Goal: Transaction & Acquisition: Start New Rental

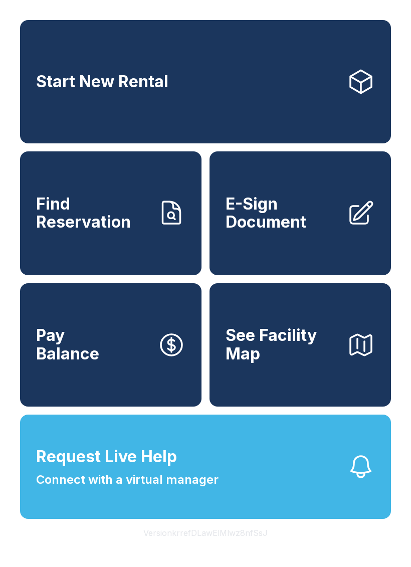
click at [341, 498] on button "Request Live Help Connect with a virtual manager" at bounding box center [205, 467] width 371 height 104
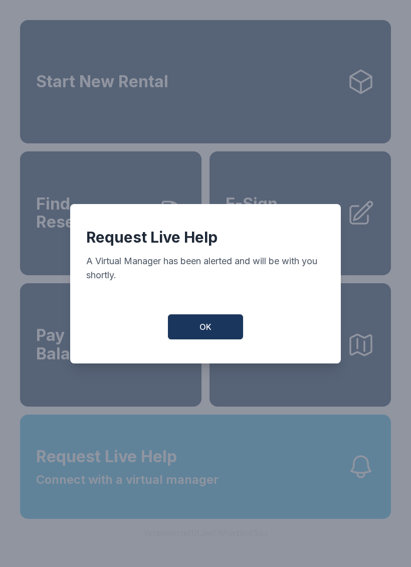
click at [233, 336] on button "OK" at bounding box center [205, 326] width 75 height 25
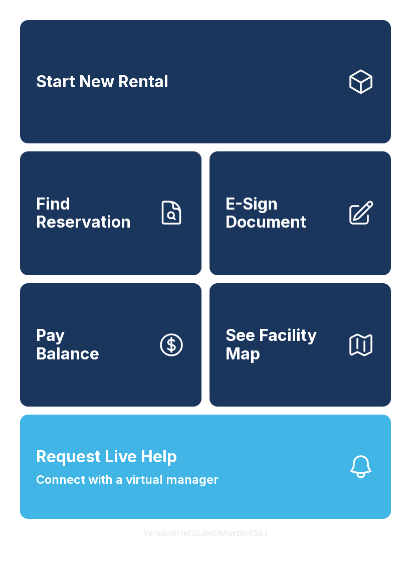
click at [161, 489] on span "Connect with a virtual manager" at bounding box center [127, 480] width 182 height 18
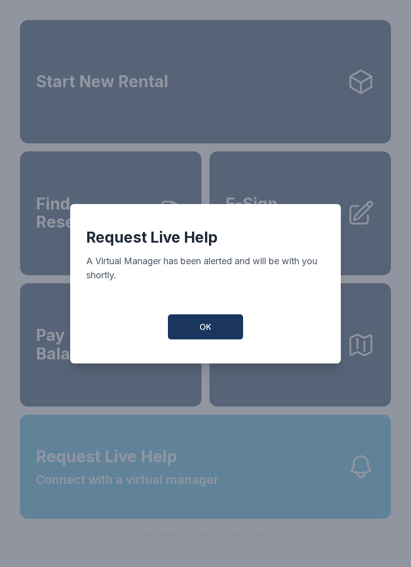
click at [194, 329] on button "OK" at bounding box center [205, 326] width 75 height 25
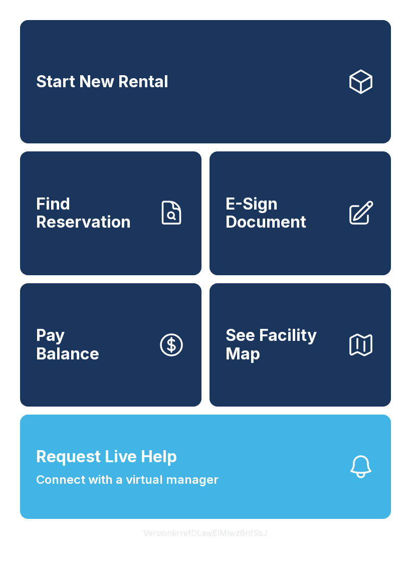
click at [63, 112] on link "Start New Rental" at bounding box center [205, 81] width 371 height 123
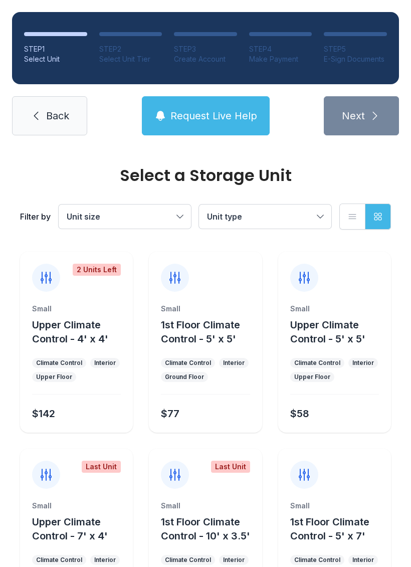
click at [235, 112] on span "Request Live Help" at bounding box center [213, 116] width 87 height 14
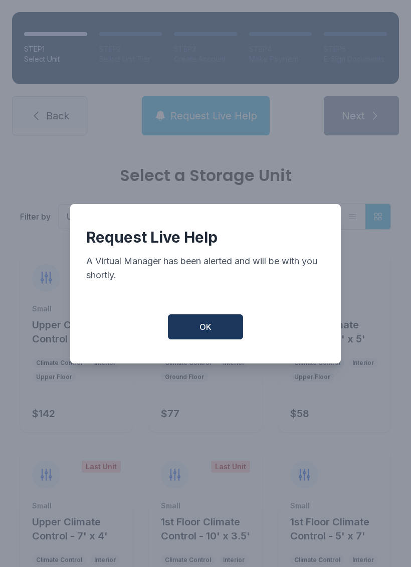
click at [239, 332] on button "OK" at bounding box center [205, 326] width 75 height 25
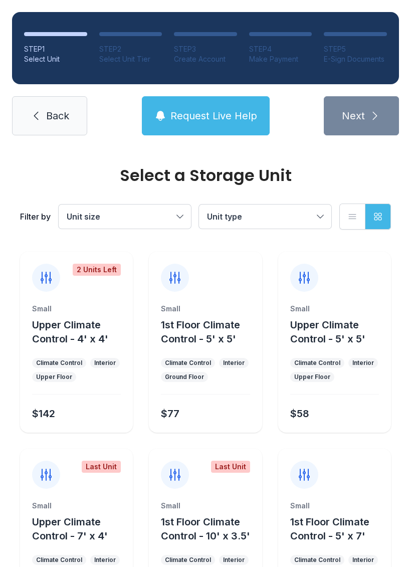
click at [225, 114] on span "Request Live Help" at bounding box center [213, 116] width 87 height 14
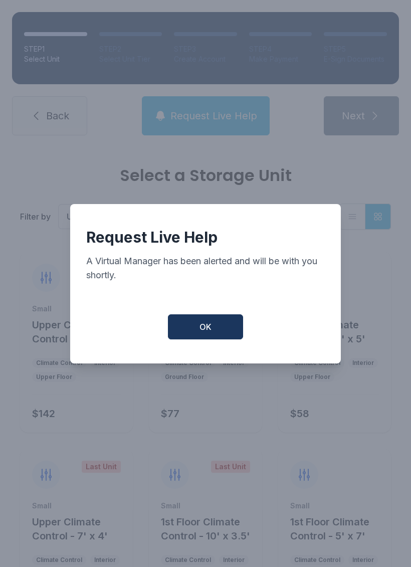
click at [227, 318] on div "Request Live Help A Virtual Manager has been alerted and will be with you short…" at bounding box center [205, 283] width 271 height 159
click at [203, 331] on span "OK" at bounding box center [206, 327] width 12 height 12
